Goal: Task Accomplishment & Management: Complete application form

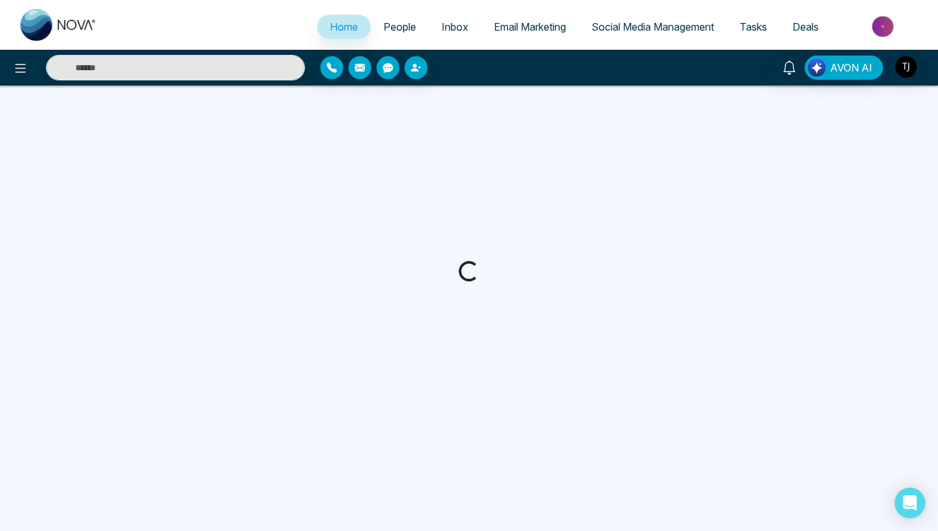
select select "*"
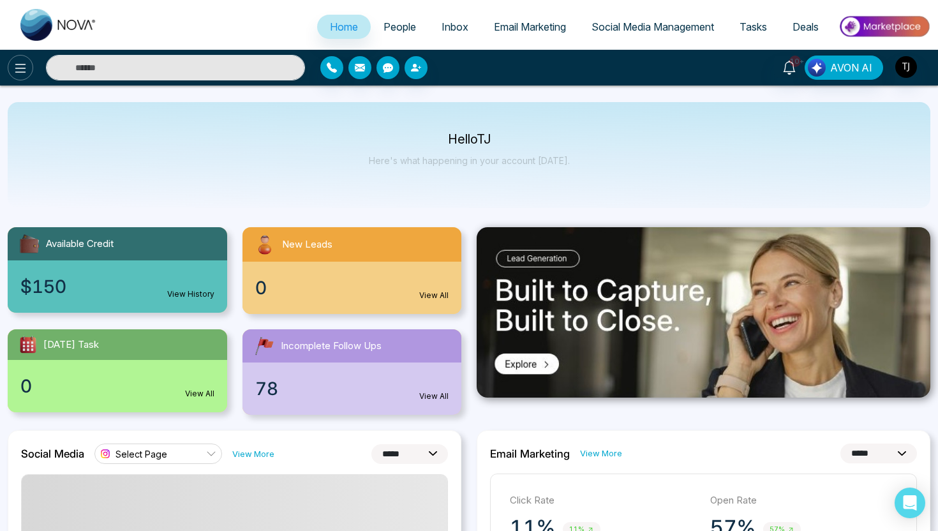
click at [23, 70] on icon at bounding box center [20, 68] width 15 height 15
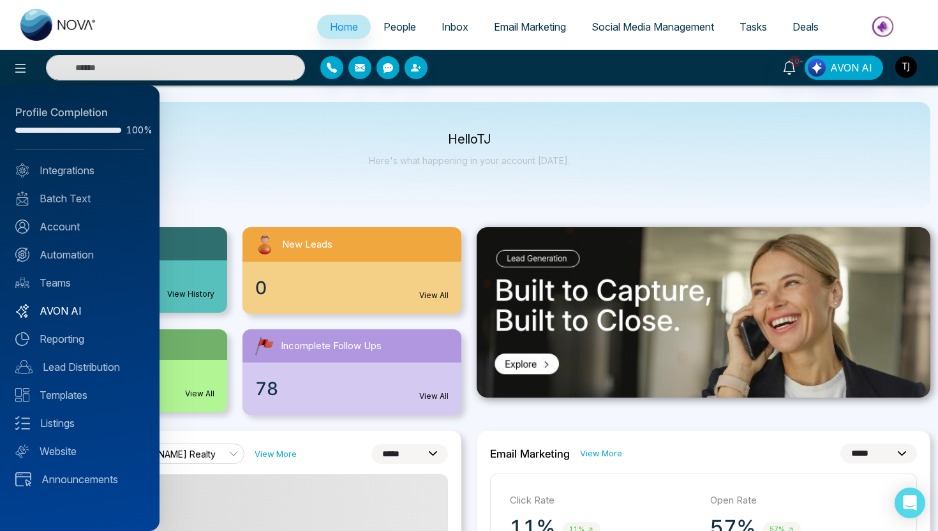
click at [43, 309] on link "AVON AI" at bounding box center [79, 310] width 129 height 15
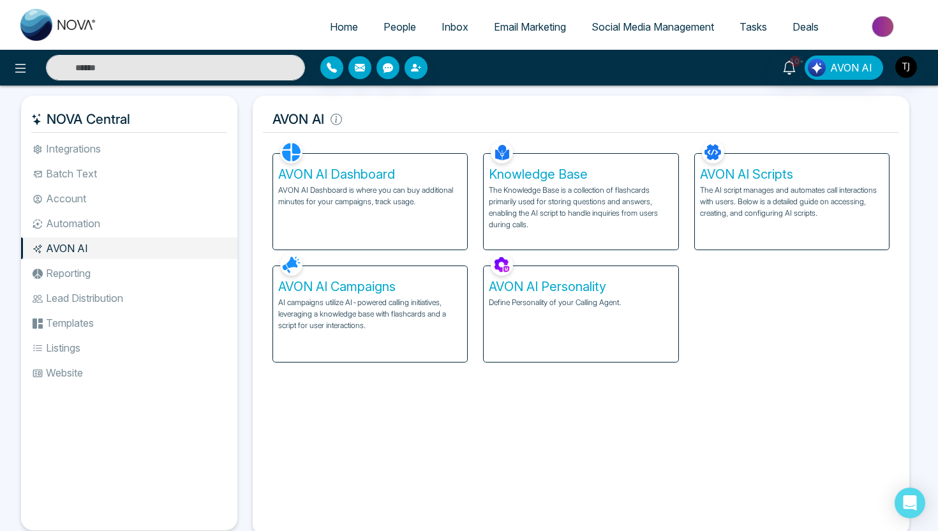
click at [768, 201] on p "The AI script manages and automates call interactions with users. Below is a de…" at bounding box center [792, 201] width 184 height 34
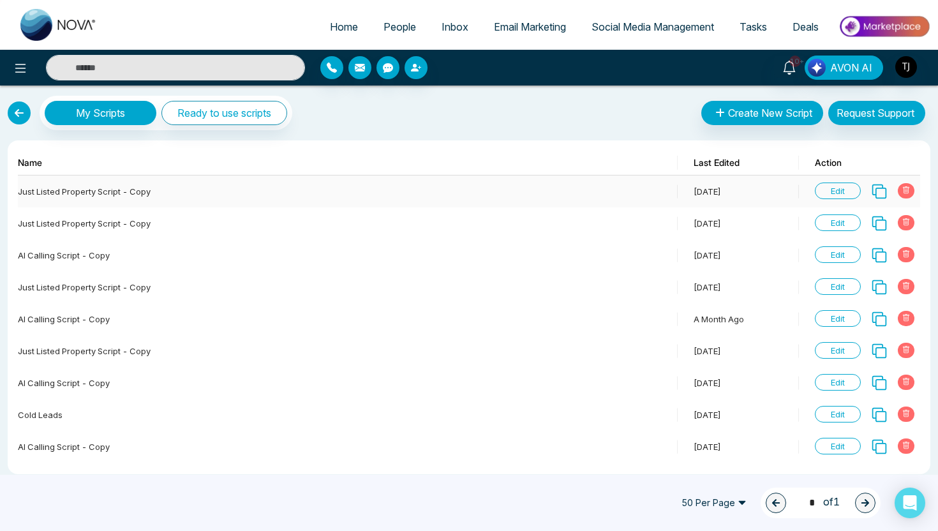
click at [841, 192] on span "Edit" at bounding box center [837, 190] width 46 height 17
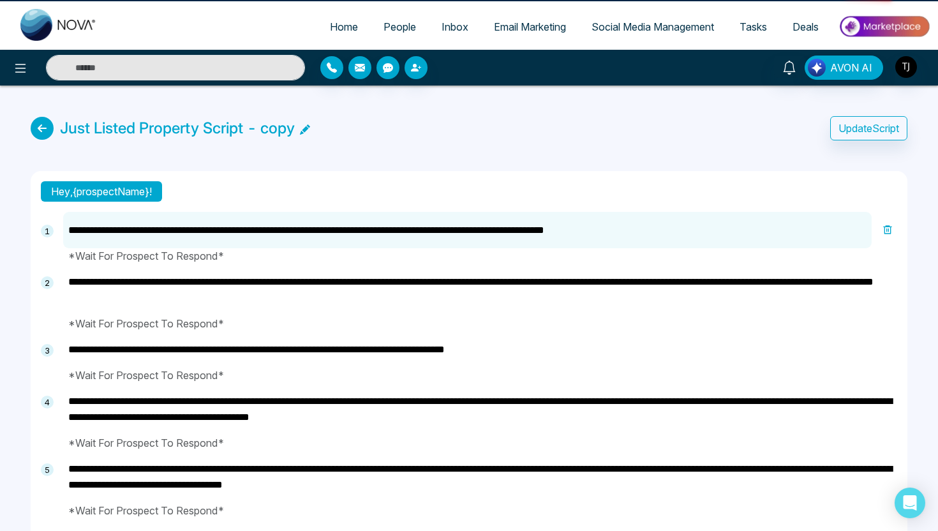
type textarea "**********"
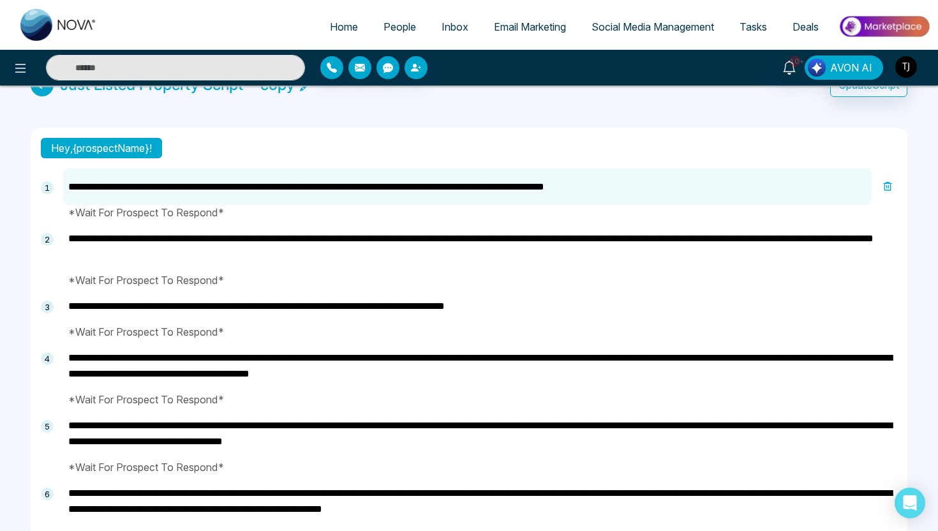
scroll to position [55, 0]
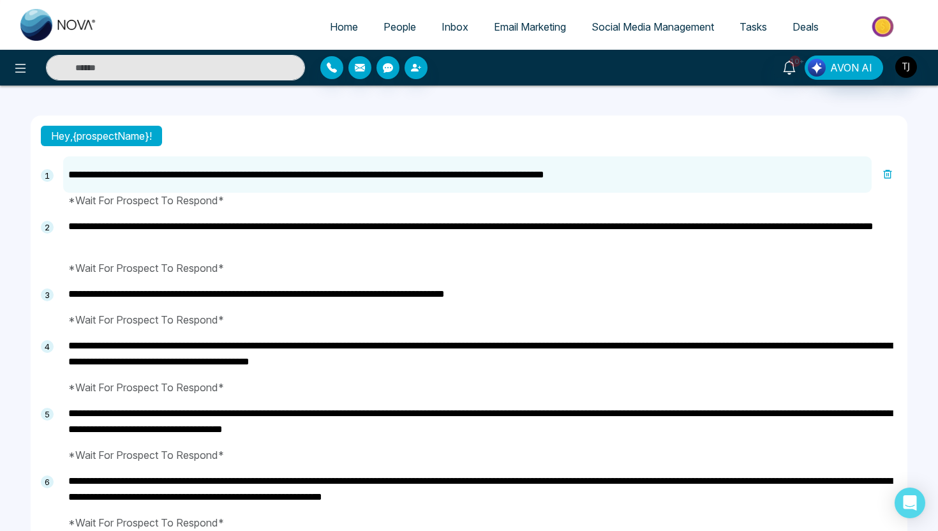
drag, startPoint x: 97, startPoint y: 165, endPoint x: 180, endPoint y: 335, distance: 190.2
click at [180, 335] on div "**********" at bounding box center [480, 387] width 834 height 462
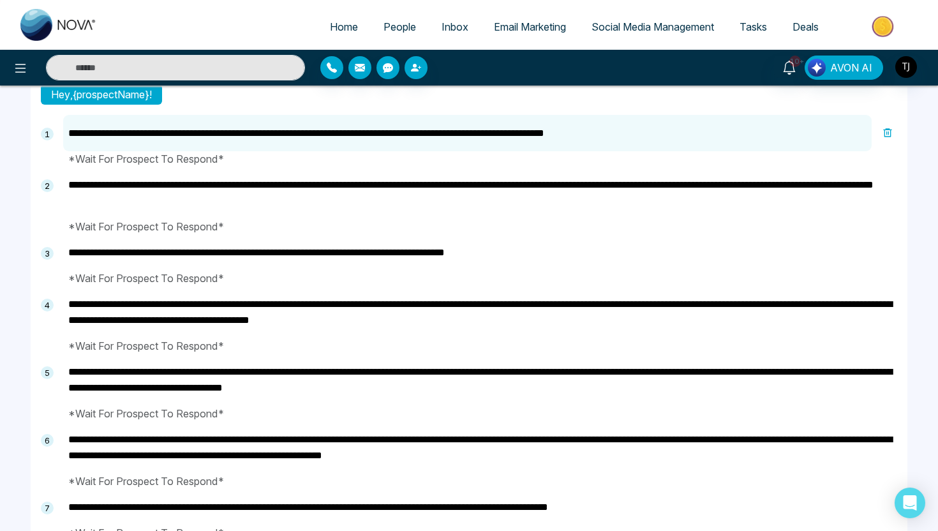
scroll to position [14, 0]
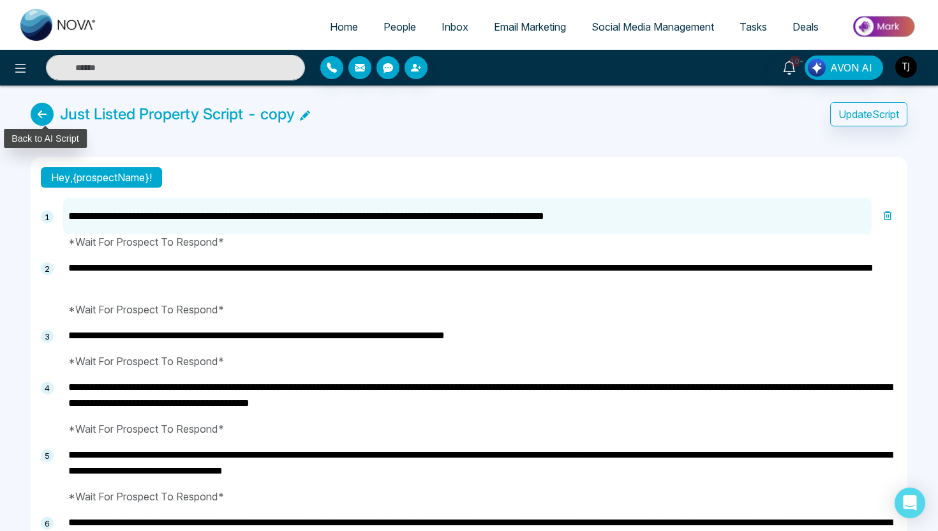
click at [45, 120] on icon at bounding box center [42, 114] width 23 height 23
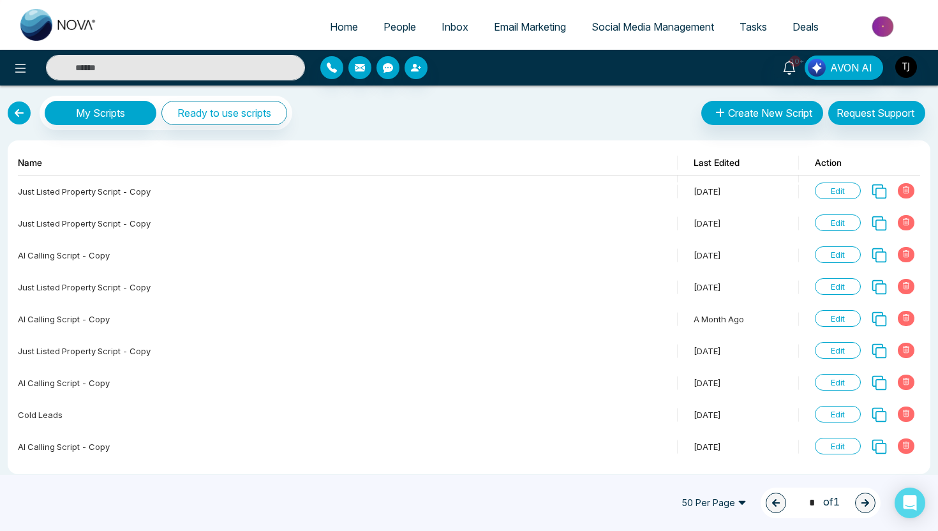
click at [20, 115] on link at bounding box center [19, 112] width 23 height 23
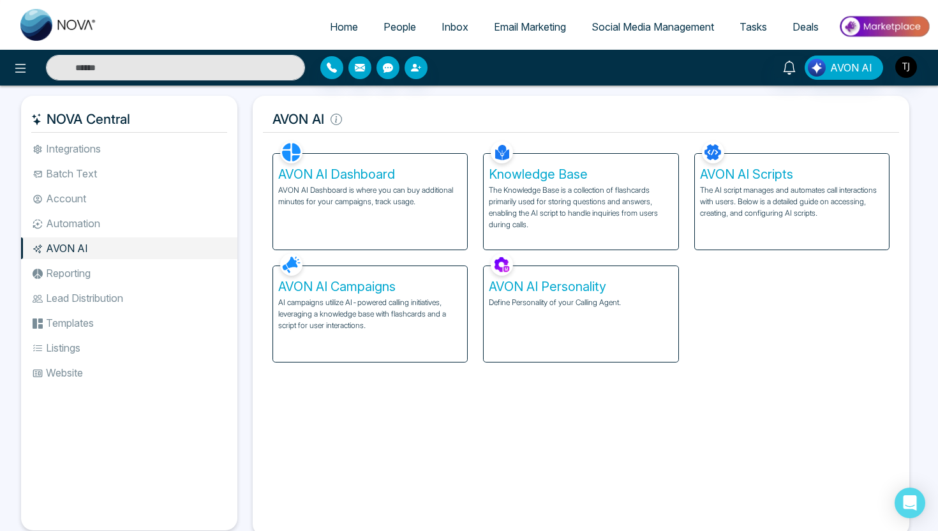
click at [605, 198] on p "The Knowledge Base is a collection of flashcards primarily used for storing que…" at bounding box center [581, 207] width 184 height 46
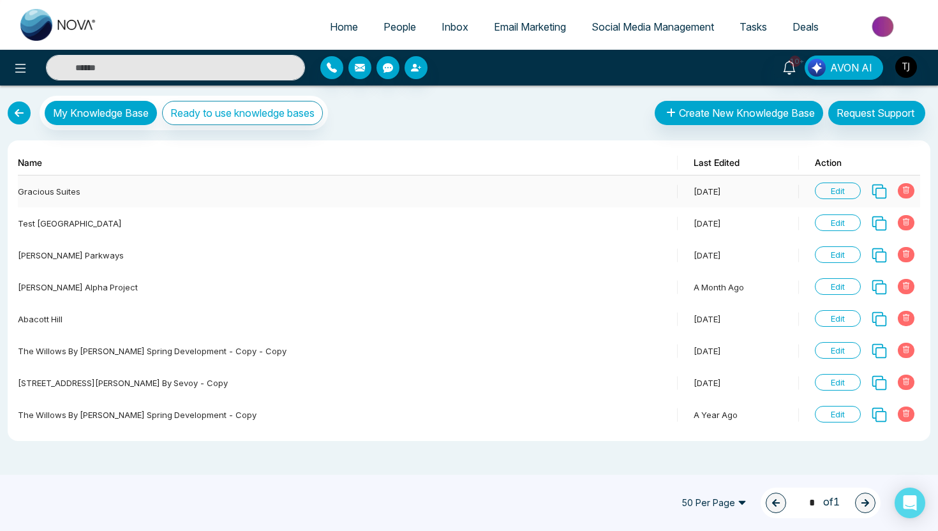
click at [849, 193] on span "Edit" at bounding box center [837, 190] width 46 height 17
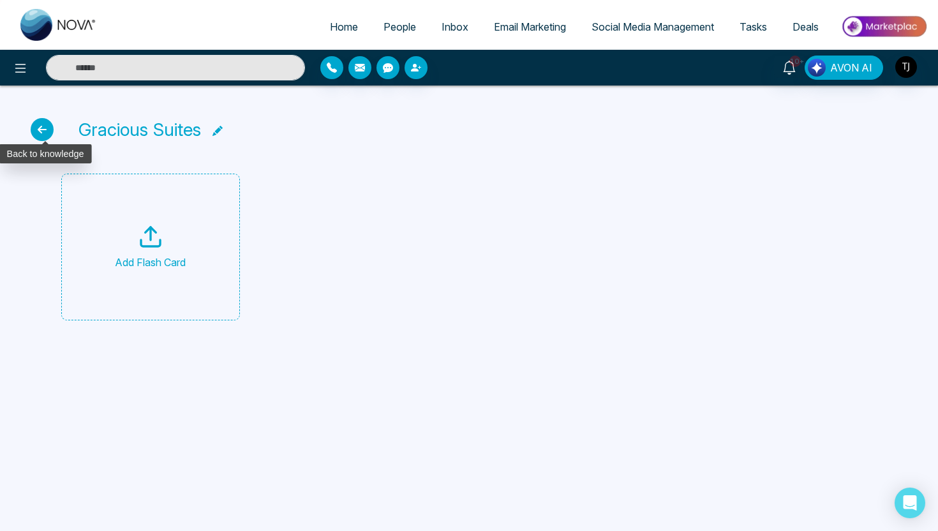
click at [32, 130] on icon at bounding box center [42, 129] width 23 height 23
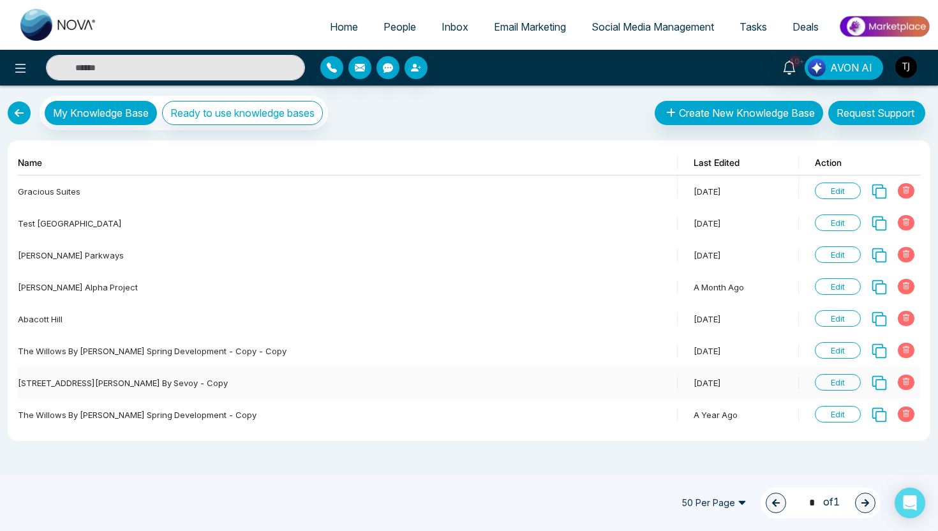
click at [835, 385] on span "Edit" at bounding box center [837, 382] width 46 height 17
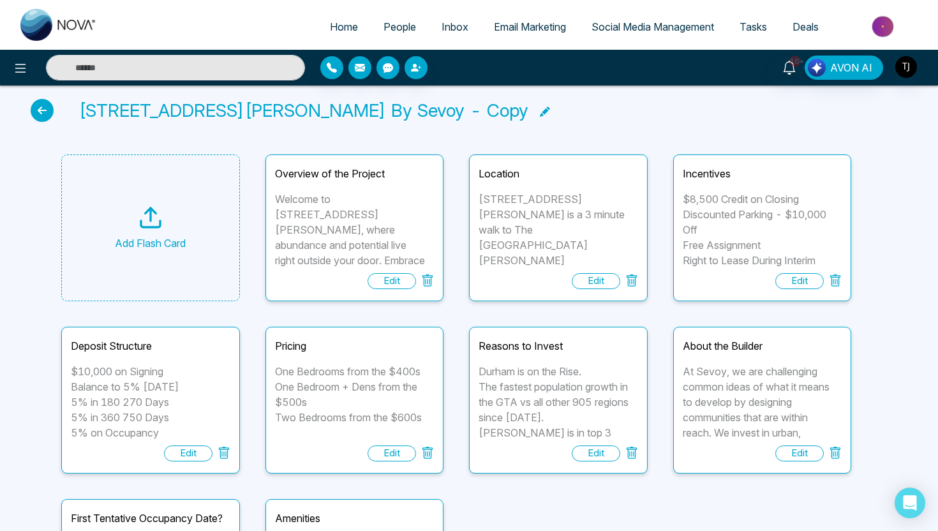
scroll to position [9, 0]
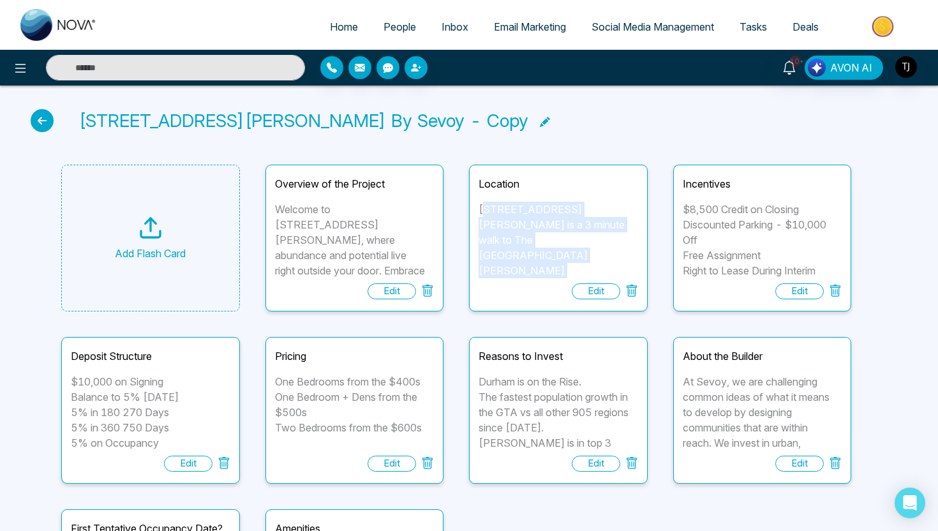
drag, startPoint x: 487, startPoint y: 207, endPoint x: 556, endPoint y: 262, distance: 88.5
click at [556, 262] on div "[STREET_ADDRESS][PERSON_NAME] is a 3 minute walk to The [GEOGRAPHIC_DATA][PERSO…" at bounding box center [557, 240] width 159 height 77
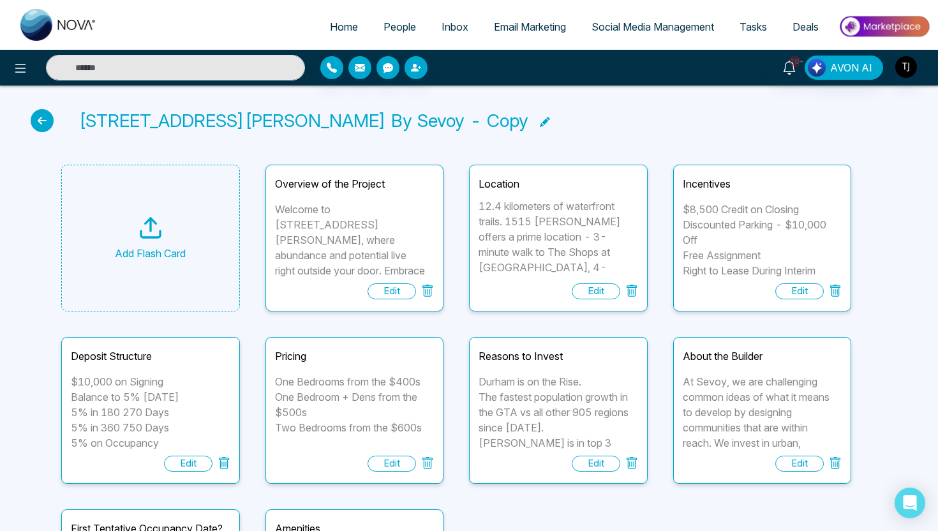
scroll to position [142, 0]
click at [444, 263] on div "Add Flash Card Overview of the Project Welcome to [STREET_ADDRESS][PERSON_NAME]…" at bounding box center [468, 410] width 815 height 491
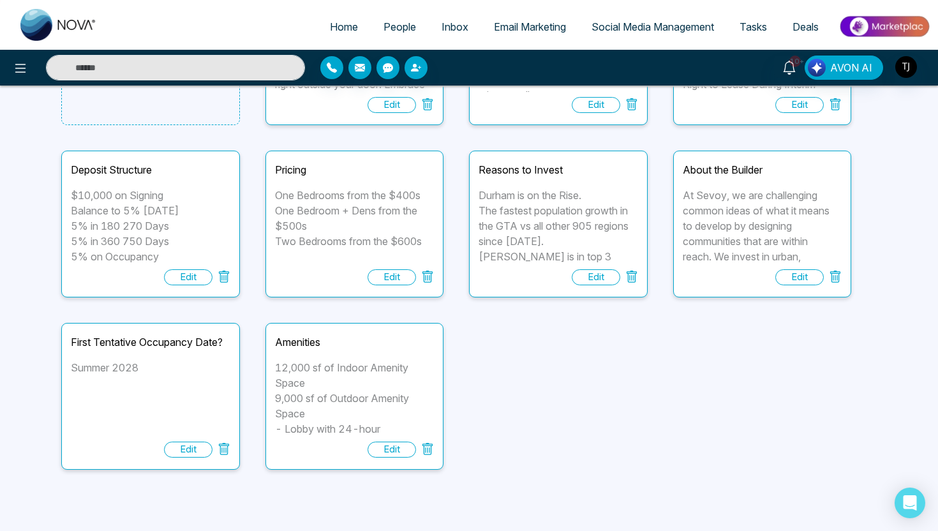
scroll to position [0, 0]
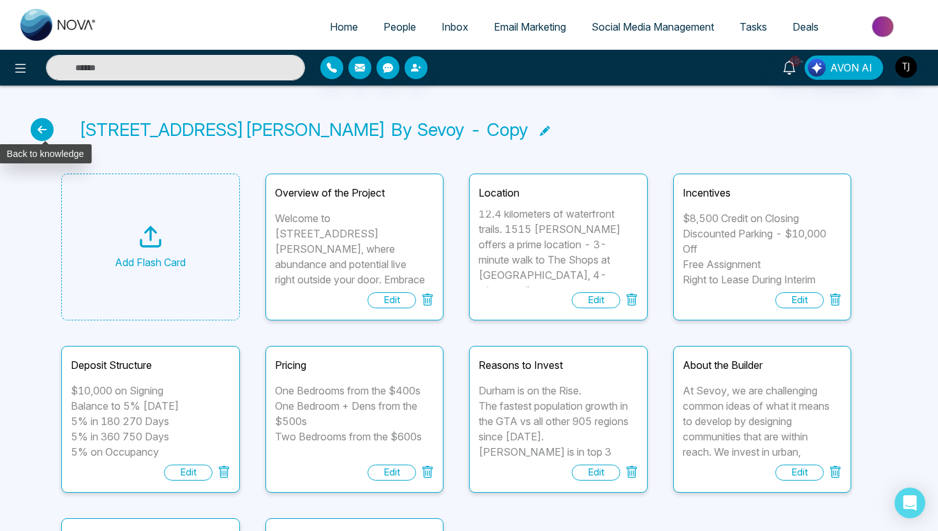
click at [33, 131] on icon at bounding box center [42, 129] width 23 height 23
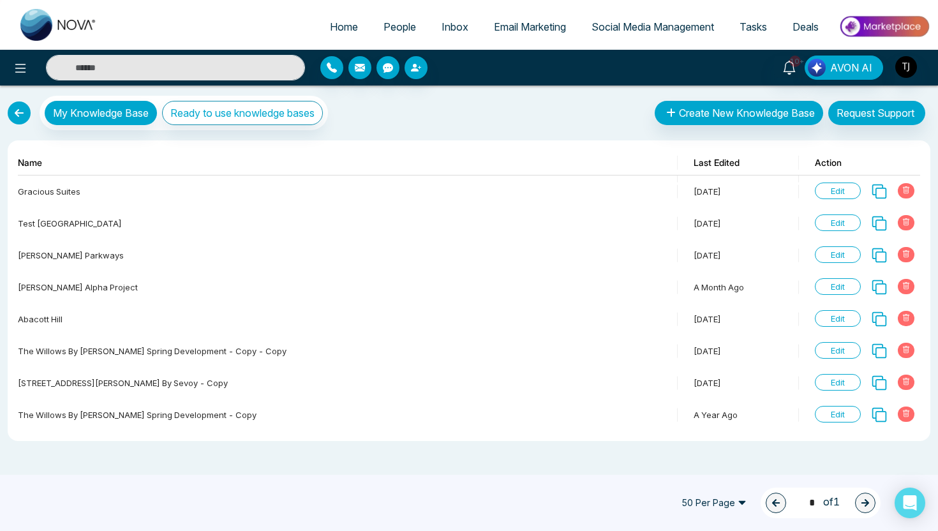
click at [22, 113] on link at bounding box center [19, 112] width 23 height 23
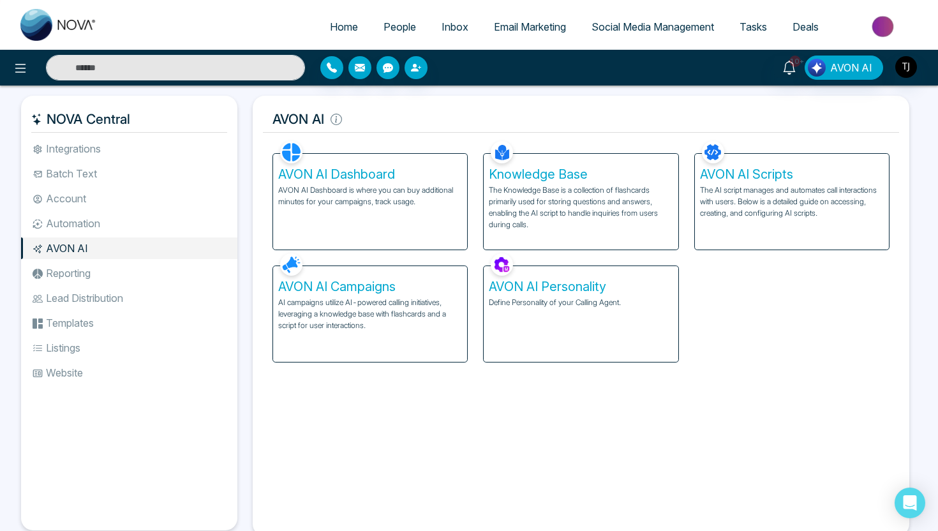
click at [77, 223] on li "Automation" at bounding box center [129, 223] width 216 height 22
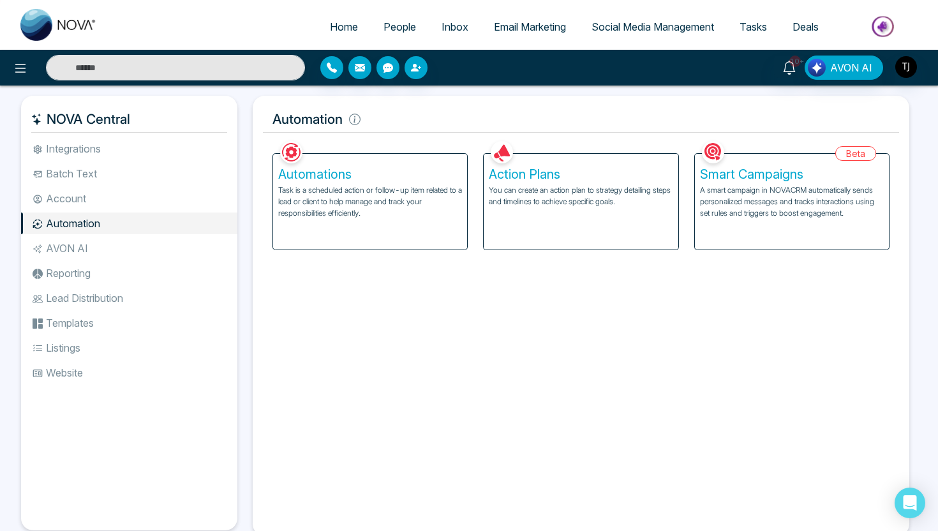
click at [521, 232] on div "Action Plans You can create an action plan to strategy detailing steps and time…" at bounding box center [580, 202] width 194 height 96
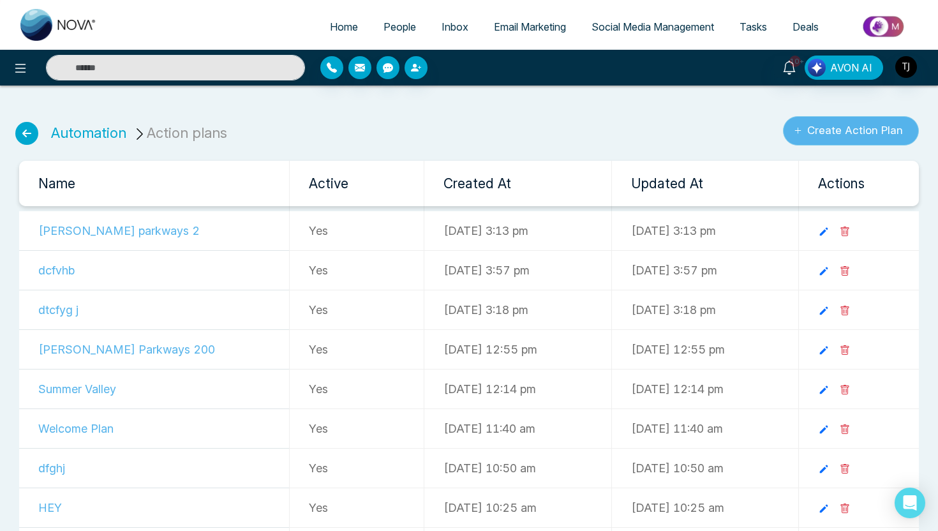
click at [833, 135] on button "Create Action Plan" at bounding box center [851, 130] width 136 height 29
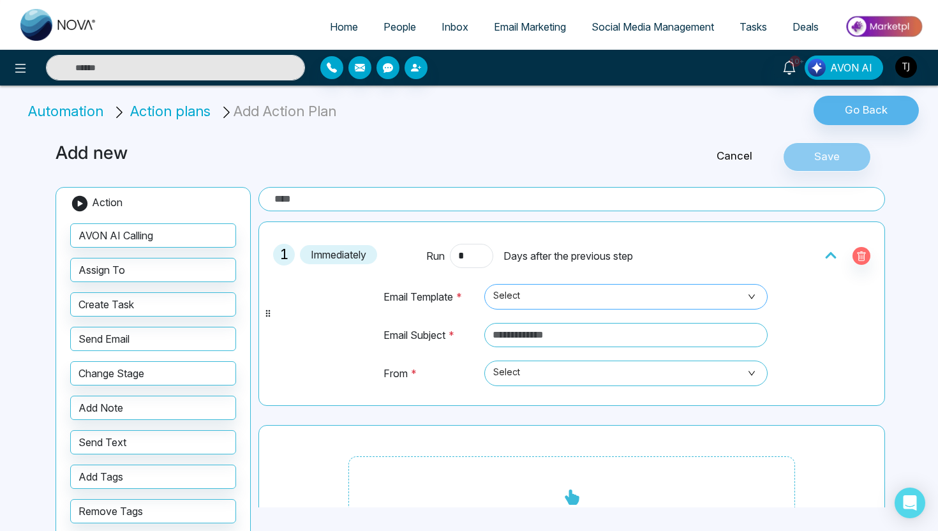
click at [568, 303] on span "Select" at bounding box center [625, 297] width 265 height 22
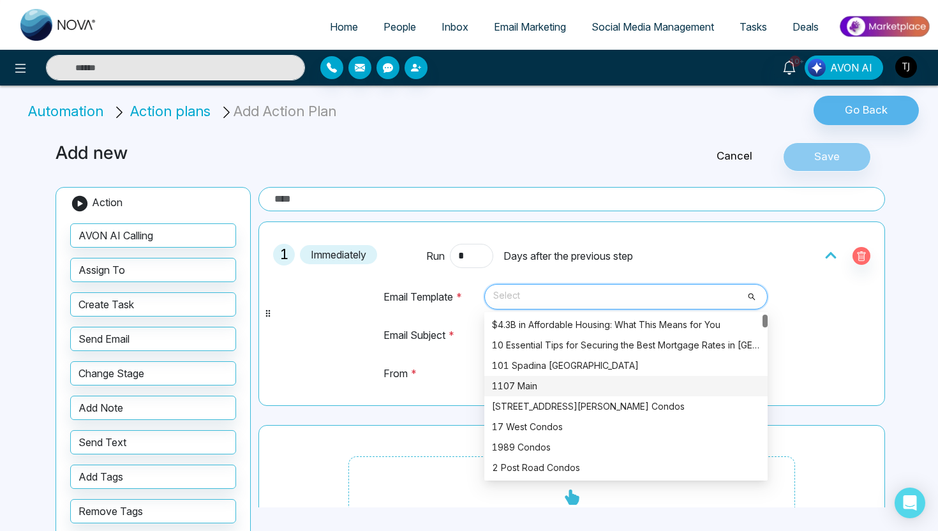
click at [395, 346] on td "Email Subject *" at bounding box center [431, 341] width 96 height 38
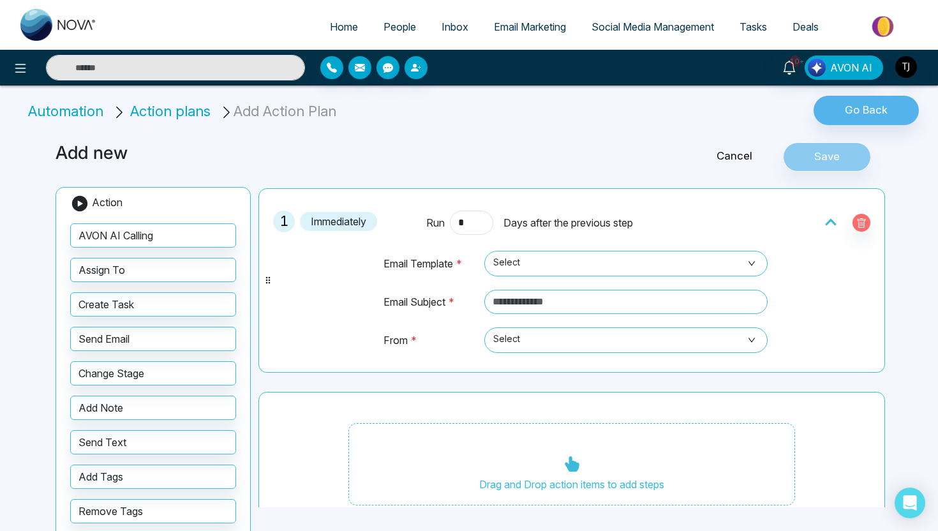
scroll to position [45, 0]
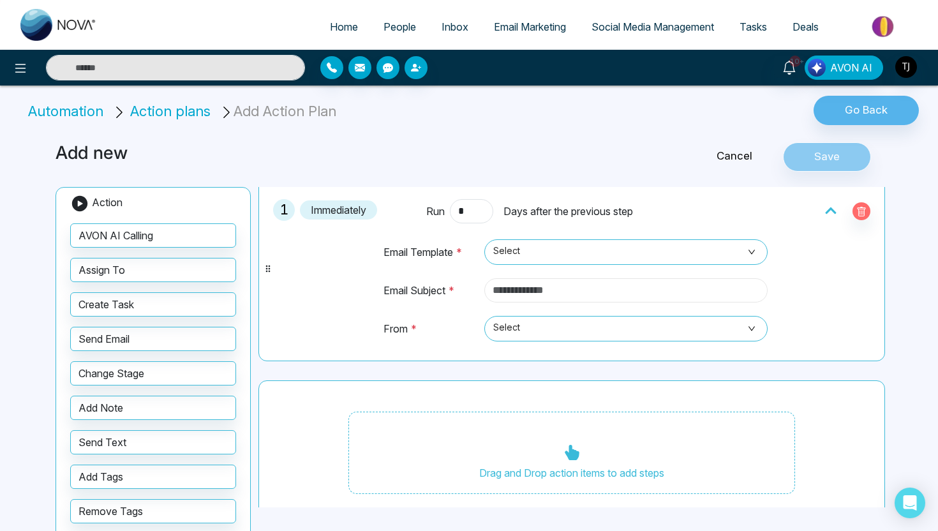
click at [561, 291] on input "text" at bounding box center [625, 290] width 283 height 24
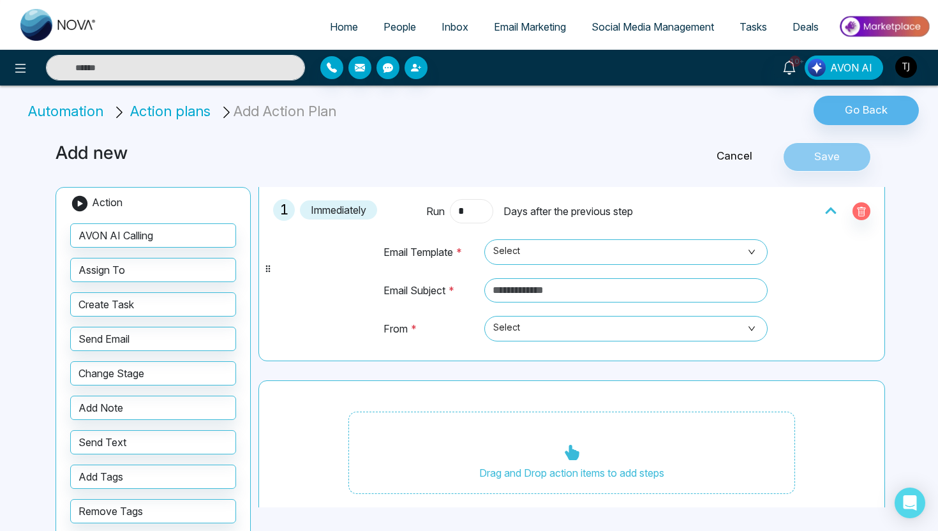
click at [481, 213] on input "*" at bounding box center [471, 211] width 43 height 24
type input "*"
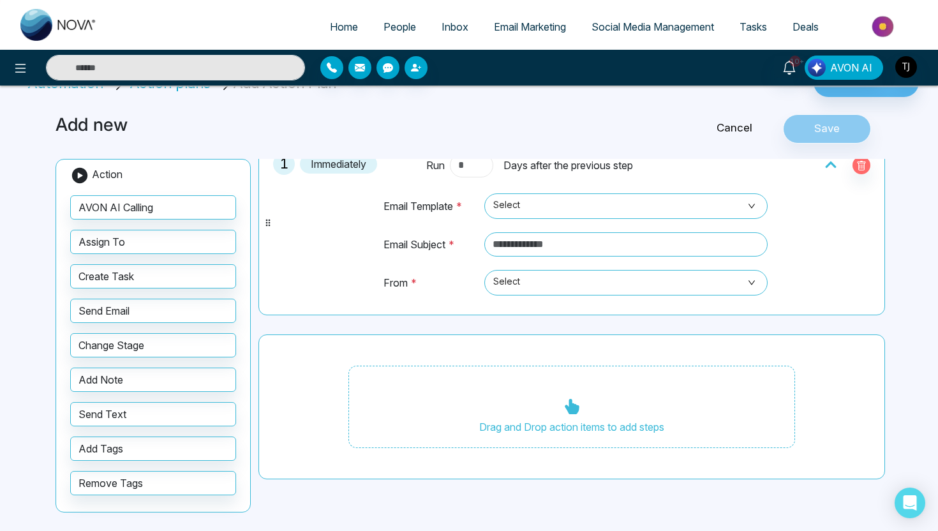
scroll to position [0, 0]
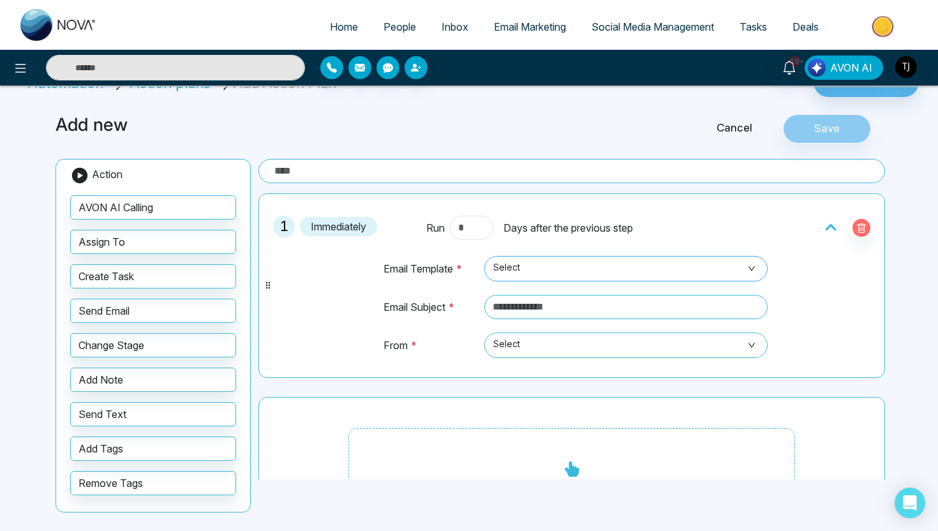
click at [564, 276] on span "Select" at bounding box center [625, 269] width 265 height 22
type input "*"
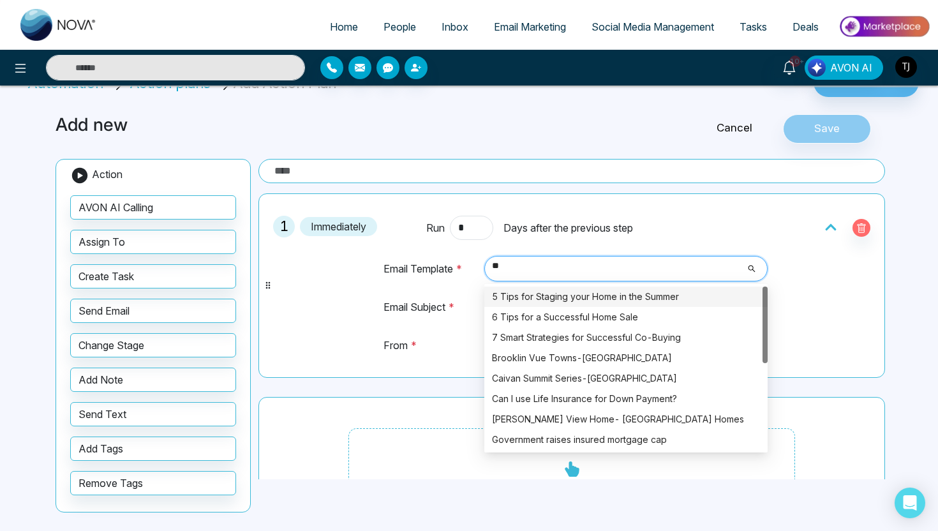
type input "*"
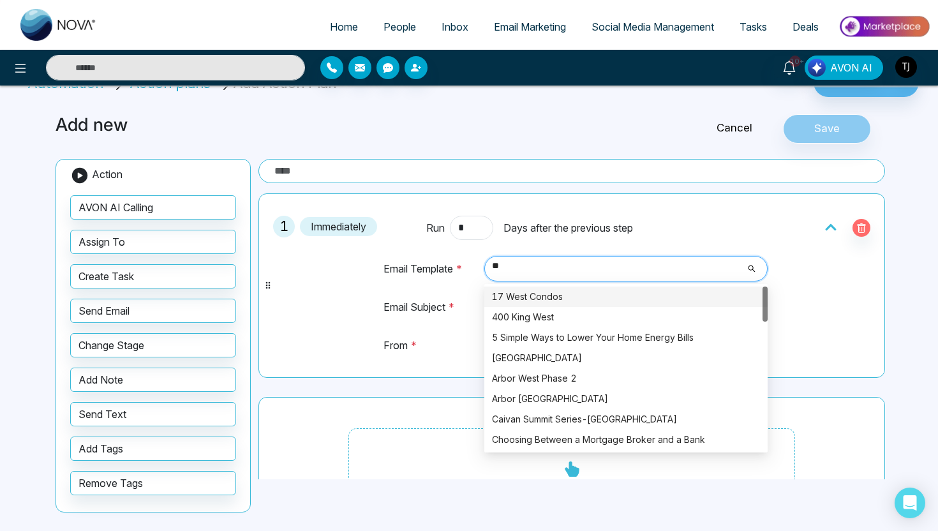
type input "*"
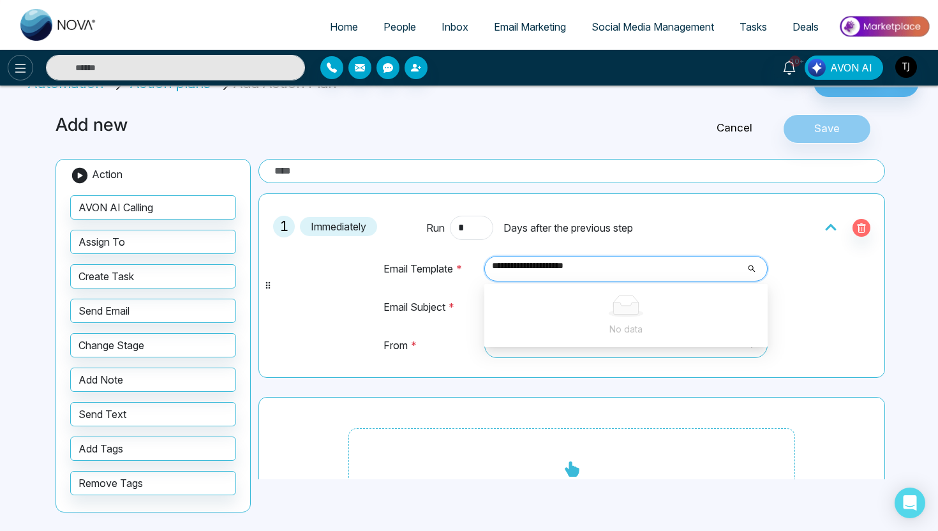
type input "**********"
click at [27, 71] on icon at bounding box center [20, 68] width 15 height 15
